Goal: Task Accomplishment & Management: Manage account settings

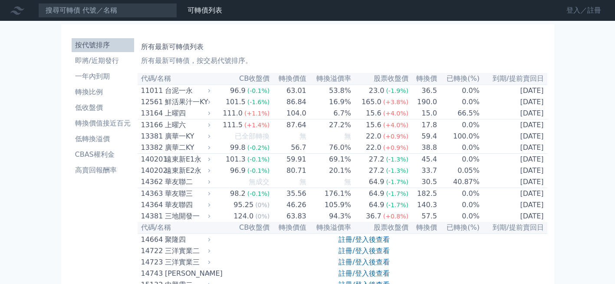
click at [569, 7] on link "登入／註冊" at bounding box center [583, 10] width 49 height 14
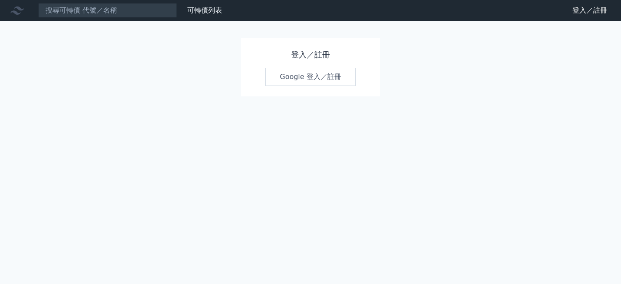
click at [285, 79] on link "Google 登入／註冊" at bounding box center [310, 77] width 90 height 18
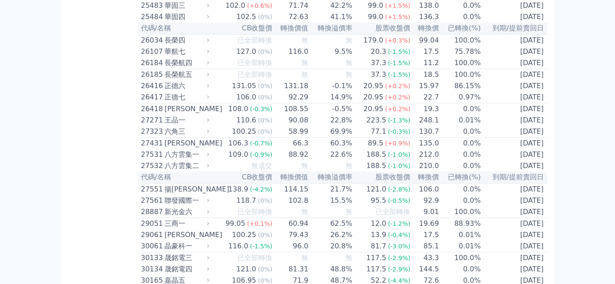
scroll to position [954, 0]
